Goal: Task Accomplishment & Management: Use online tool/utility

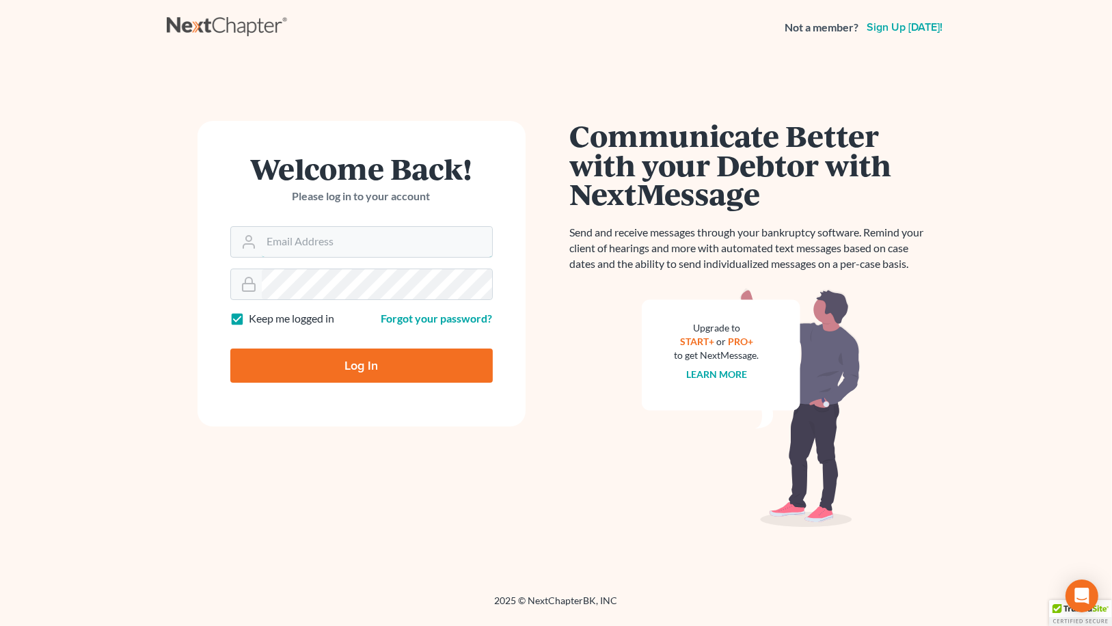
type input "mwf@morganfisherlaw.com"
click at [406, 360] on input "Log In" at bounding box center [361, 365] width 262 height 34
type input "Thinking..."
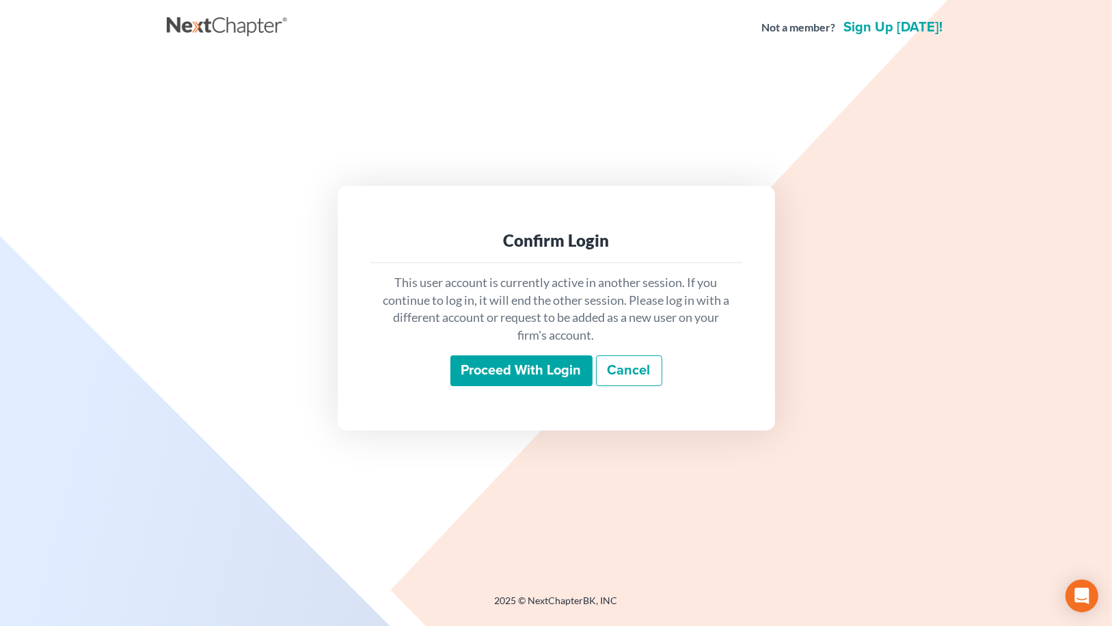
click at [544, 377] on input "Proceed with login" at bounding box center [521, 370] width 142 height 31
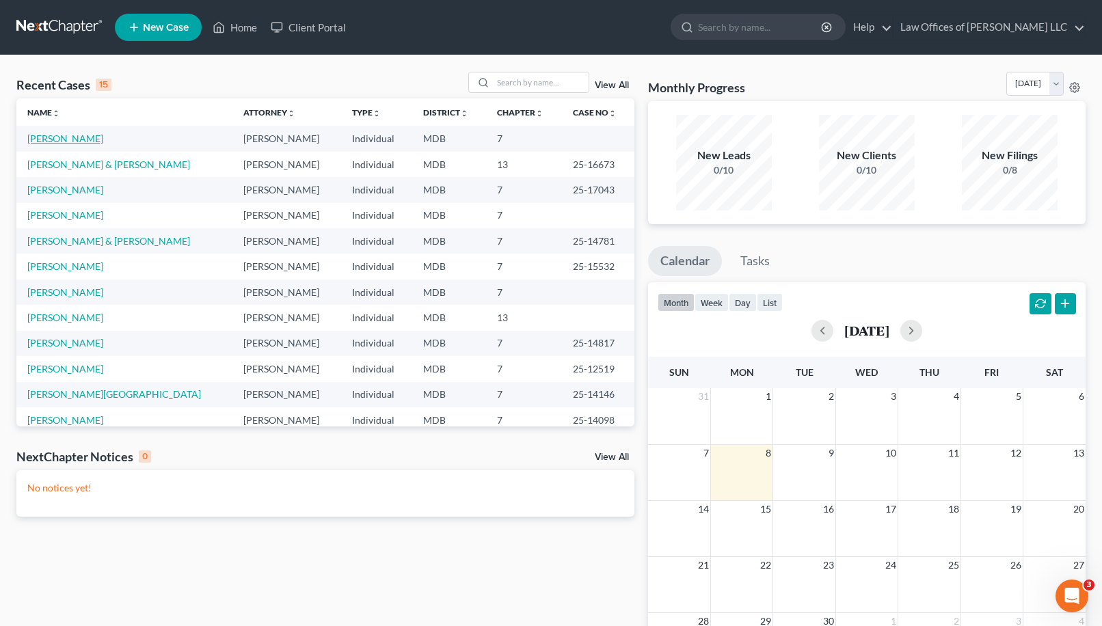
click at [71, 141] on link "[PERSON_NAME]" at bounding box center [65, 139] width 76 height 12
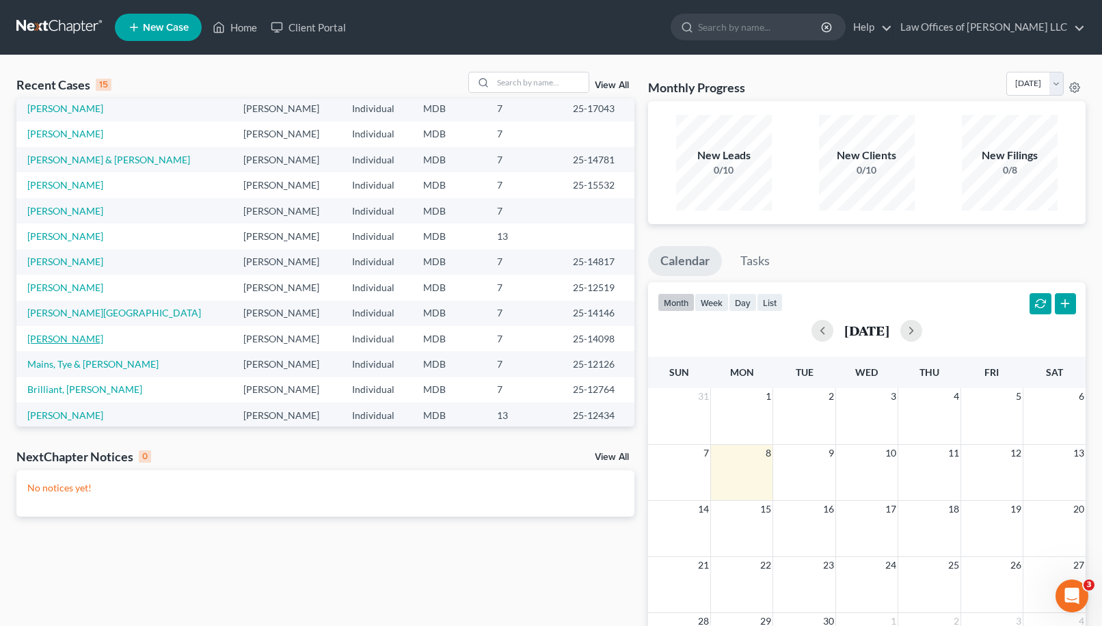
scroll to position [94, 0]
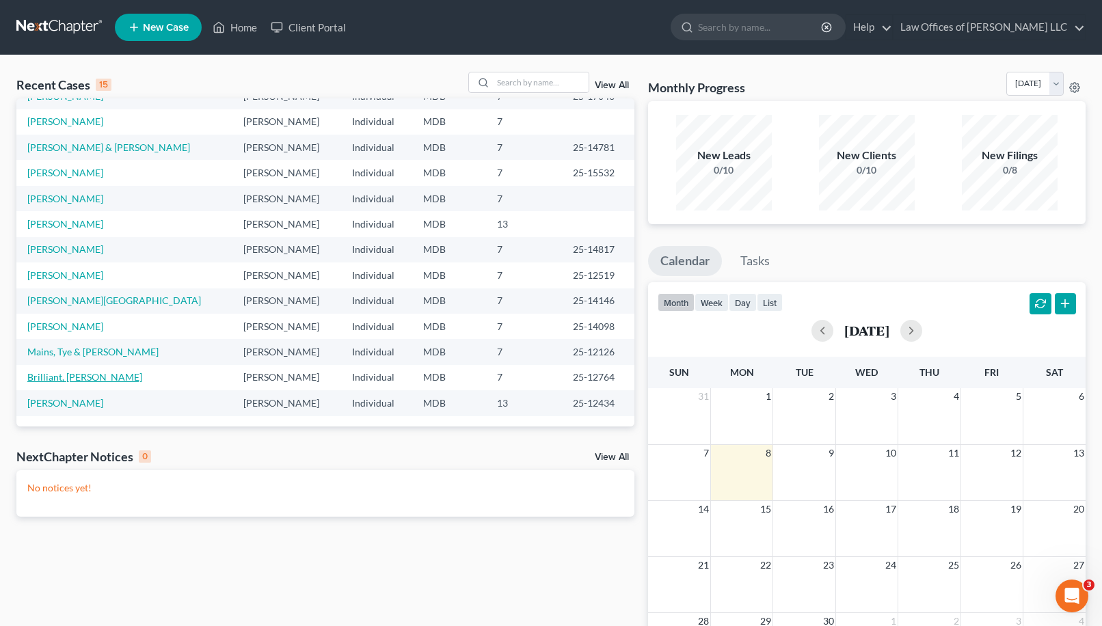
click at [60, 374] on link "Brilliant, [PERSON_NAME]" at bounding box center [84, 377] width 115 height 12
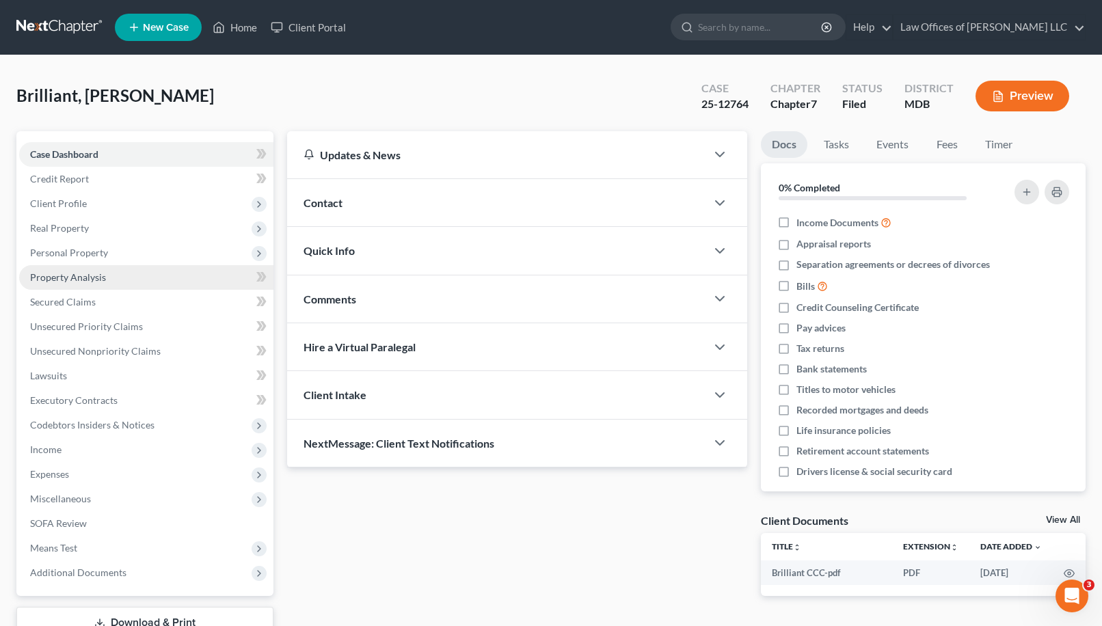
click at [90, 275] on span "Property Analysis" at bounding box center [68, 277] width 76 height 12
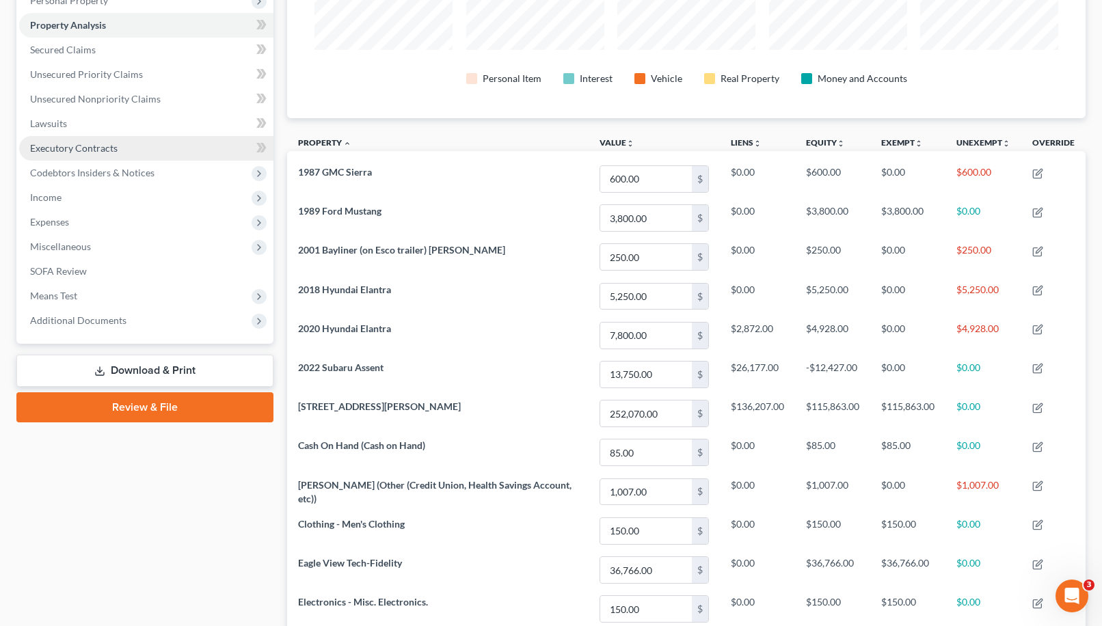
scroll to position [178, 0]
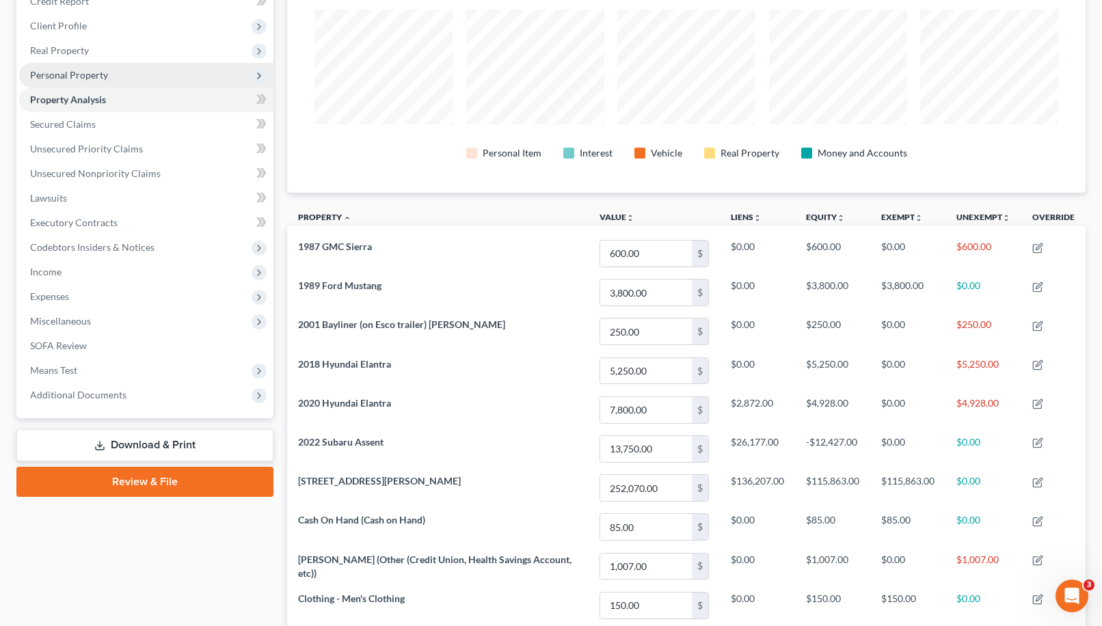
click at [165, 79] on span "Personal Property" at bounding box center [146, 75] width 254 height 25
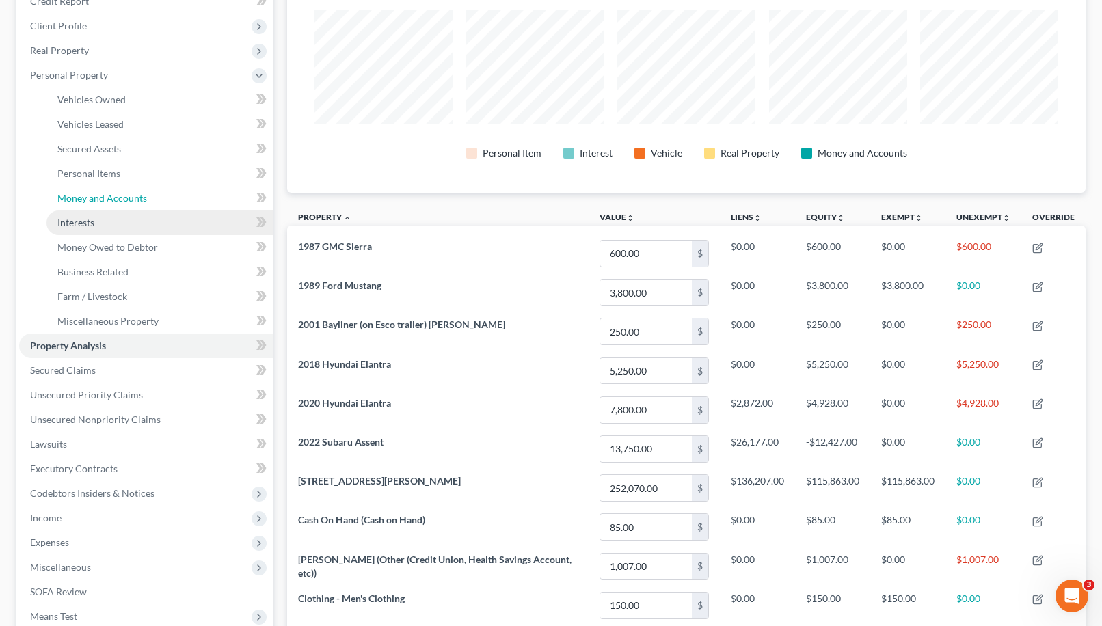
drag, startPoint x: 159, startPoint y: 203, endPoint x: 159, endPoint y: 213, distance: 9.6
click at [159, 204] on link "Money and Accounts" at bounding box center [159, 198] width 227 height 25
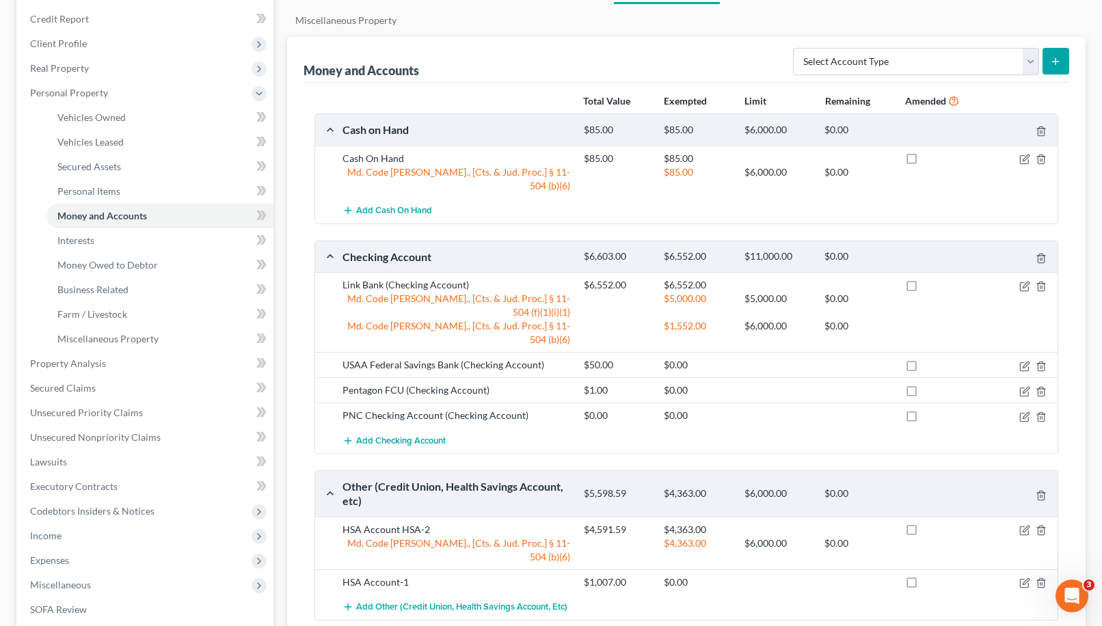
scroll to position [137, 0]
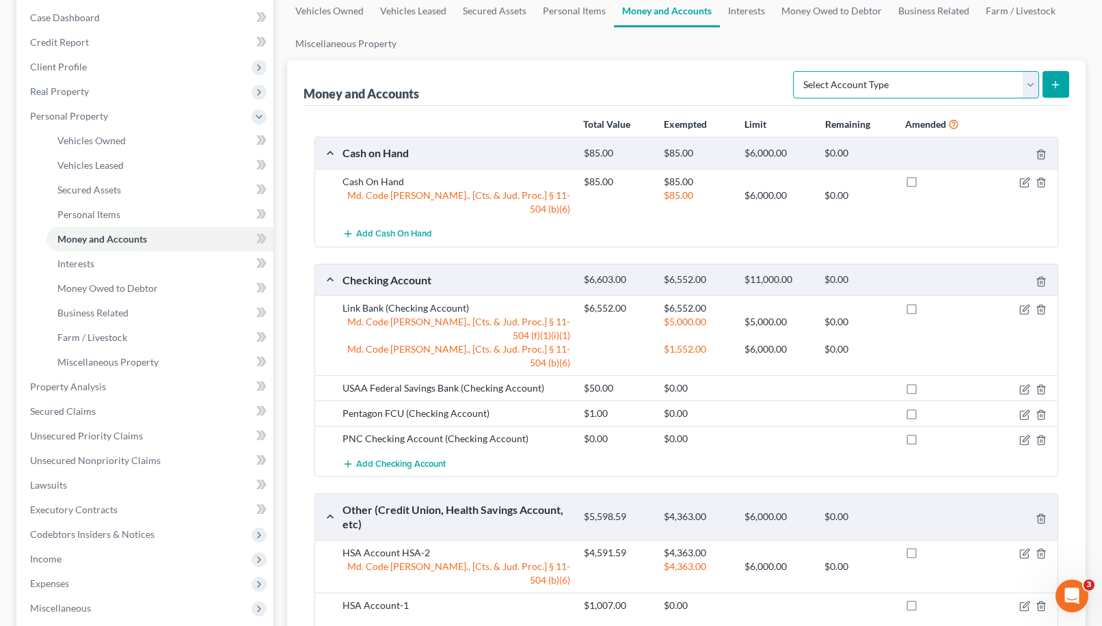
click at [859, 87] on select "Select Account Type Brokerage Cash on Hand Certificates of Deposit Checking Acc…" at bounding box center [916, 84] width 246 height 27
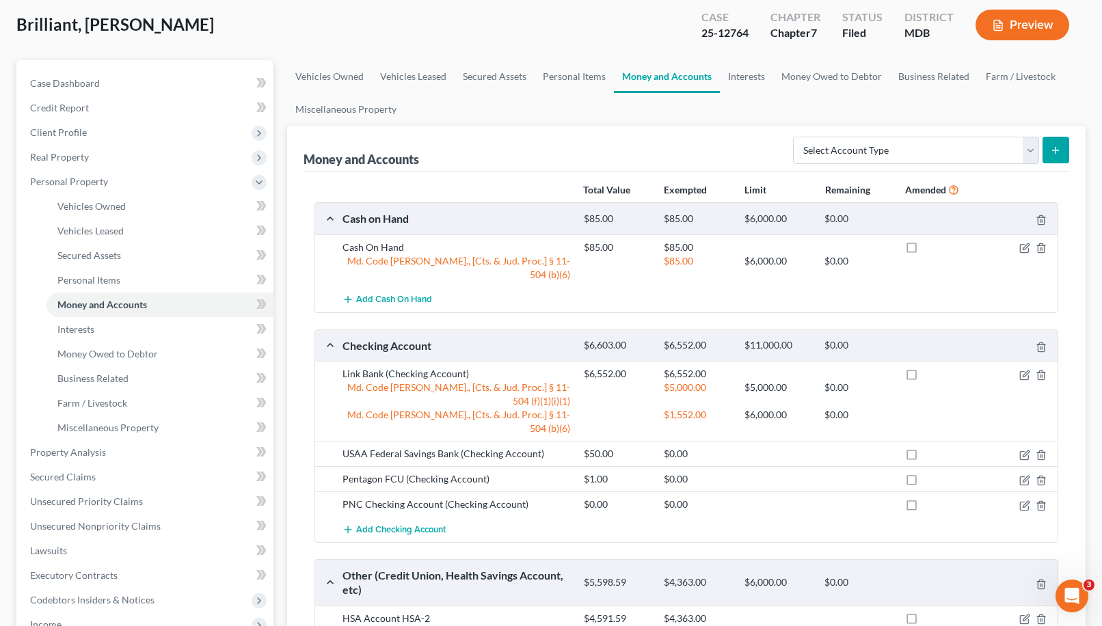
scroll to position [0, 0]
